Goal: Communication & Community: Answer question/provide support

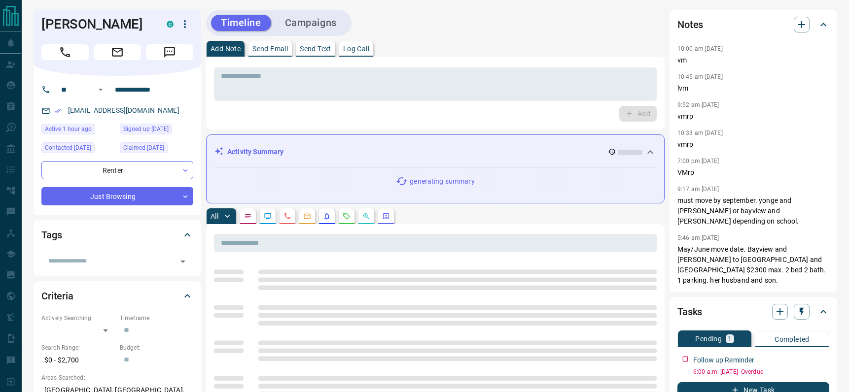
click at [269, 51] on p "Send Email" at bounding box center [269, 48] width 35 height 7
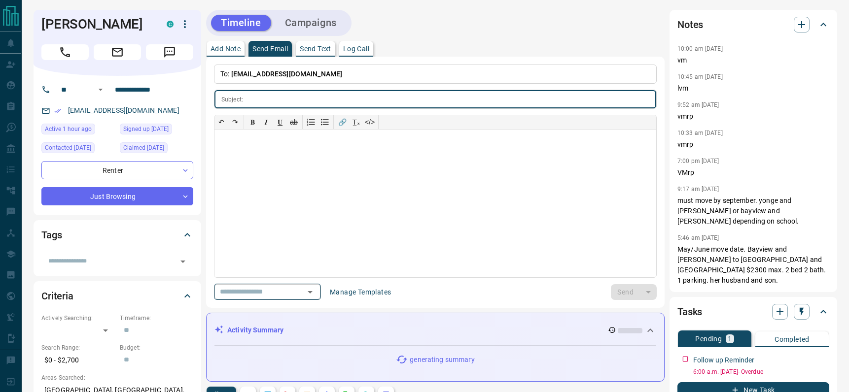
click at [309, 294] on icon "Open" at bounding box center [310, 292] width 12 height 12
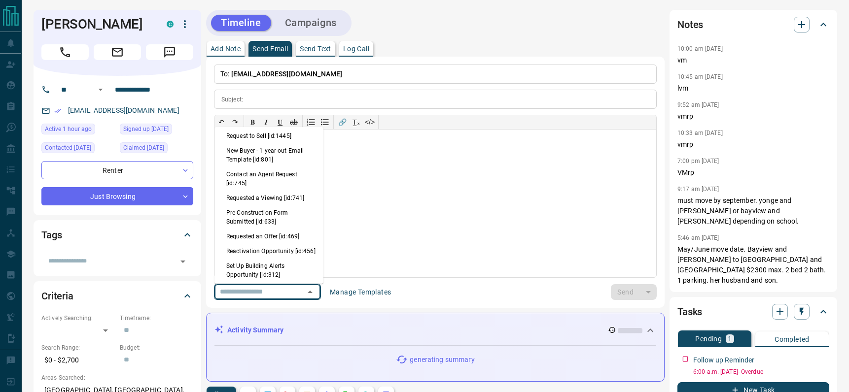
scroll to position [650, 0]
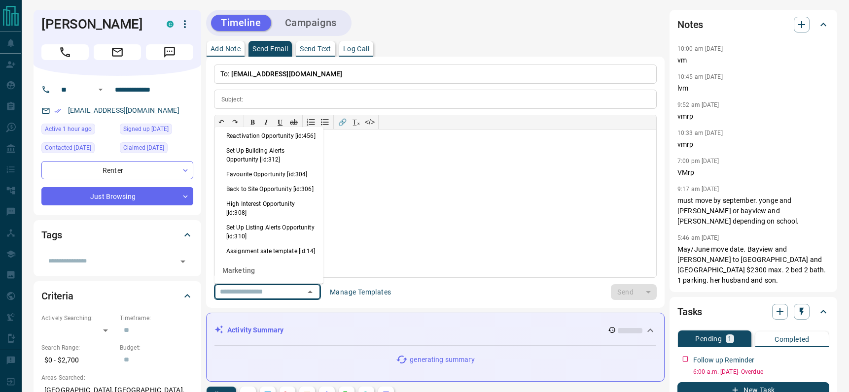
click at [260, 197] on li "Back to Site Opportunity [id:306]" at bounding box center [268, 189] width 109 height 15
type input "**********"
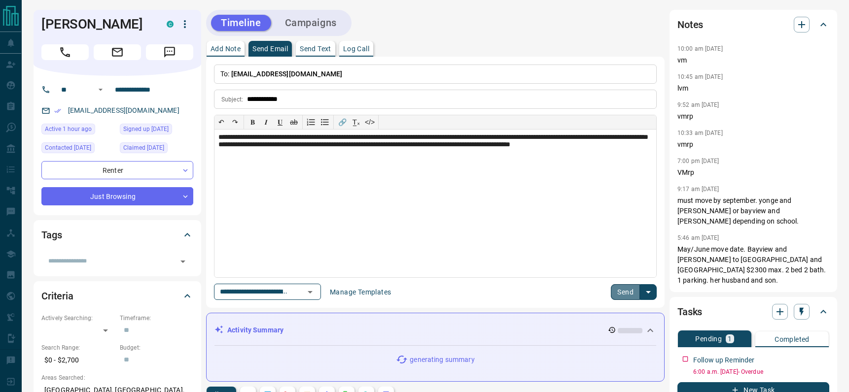
click at [619, 293] on button "Send" at bounding box center [625, 292] width 29 height 16
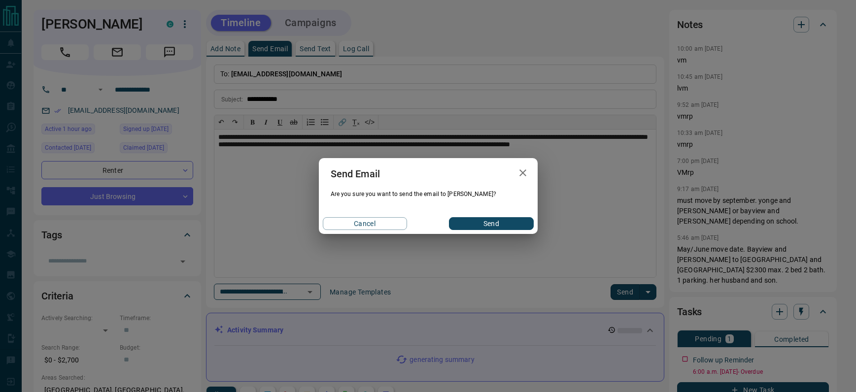
click at [499, 222] on button "Send" at bounding box center [491, 223] width 84 height 13
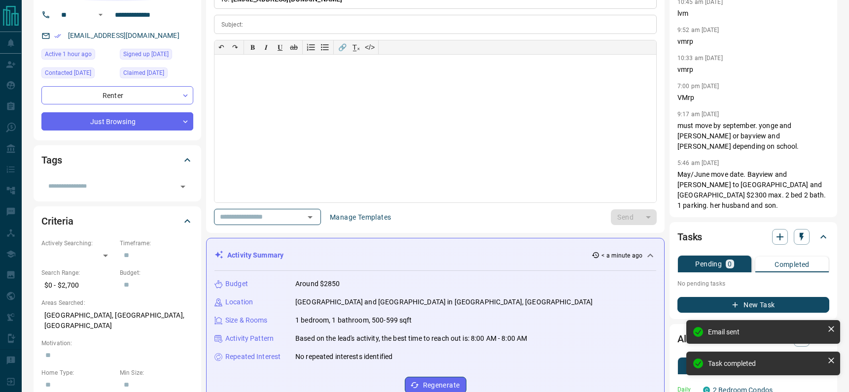
scroll to position [0, 0]
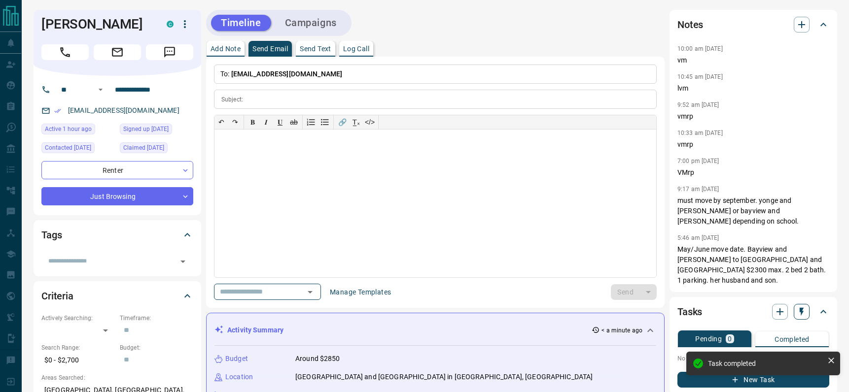
click at [804, 307] on icon "button" at bounding box center [801, 312] width 10 height 10
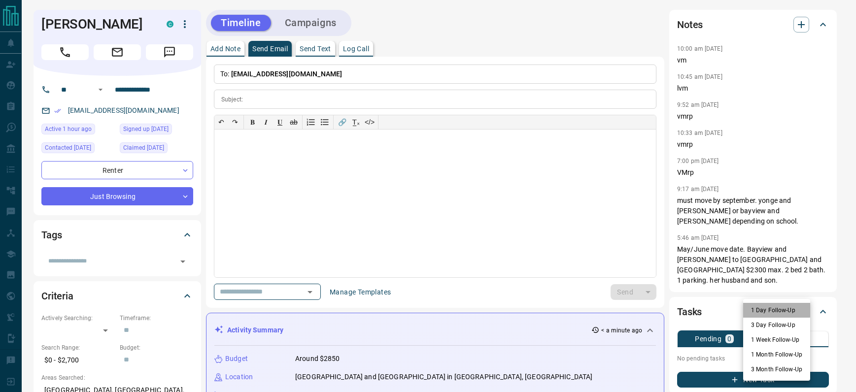
click at [764, 310] on li "1 Day Follow-Up" at bounding box center [776, 310] width 67 height 15
